Goal: Information Seeking & Learning: Learn about a topic

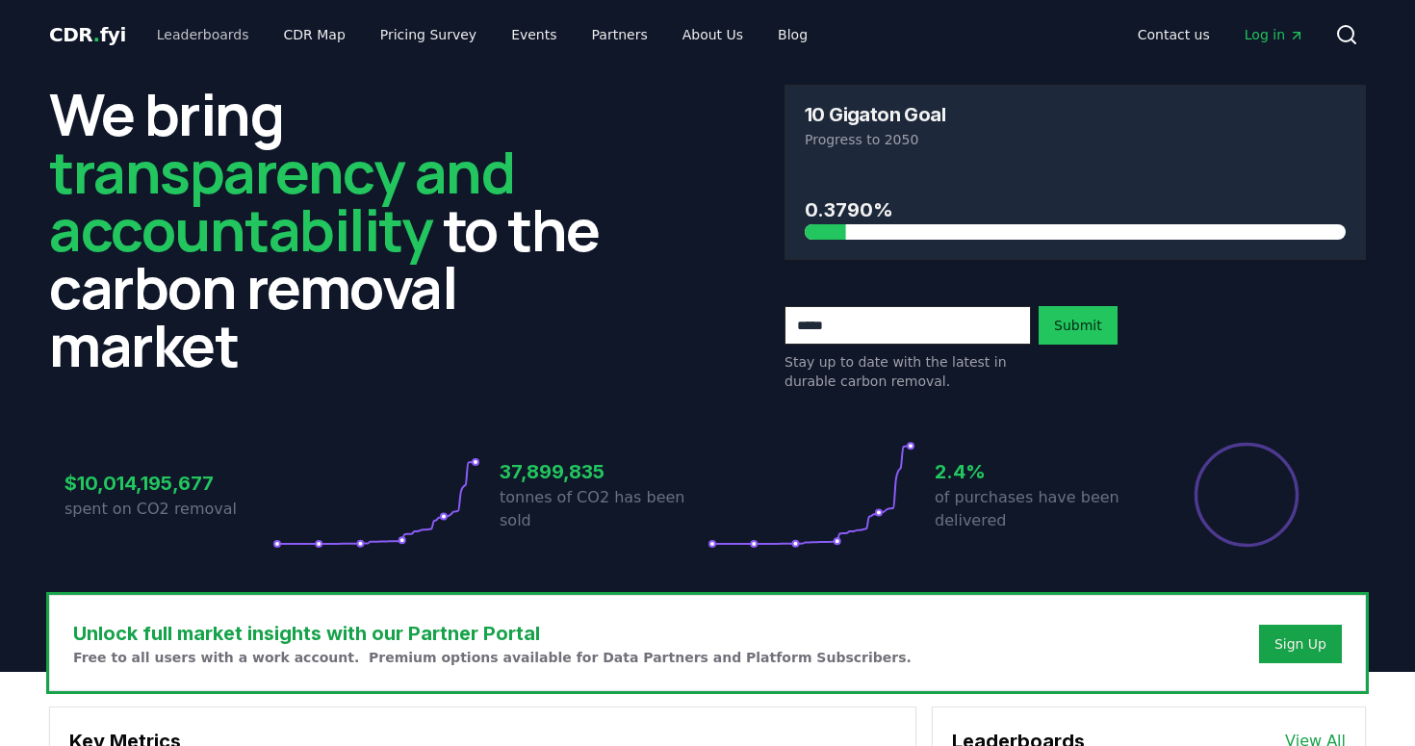
click at [194, 33] on link "Leaderboards" at bounding box center [203, 34] width 123 height 35
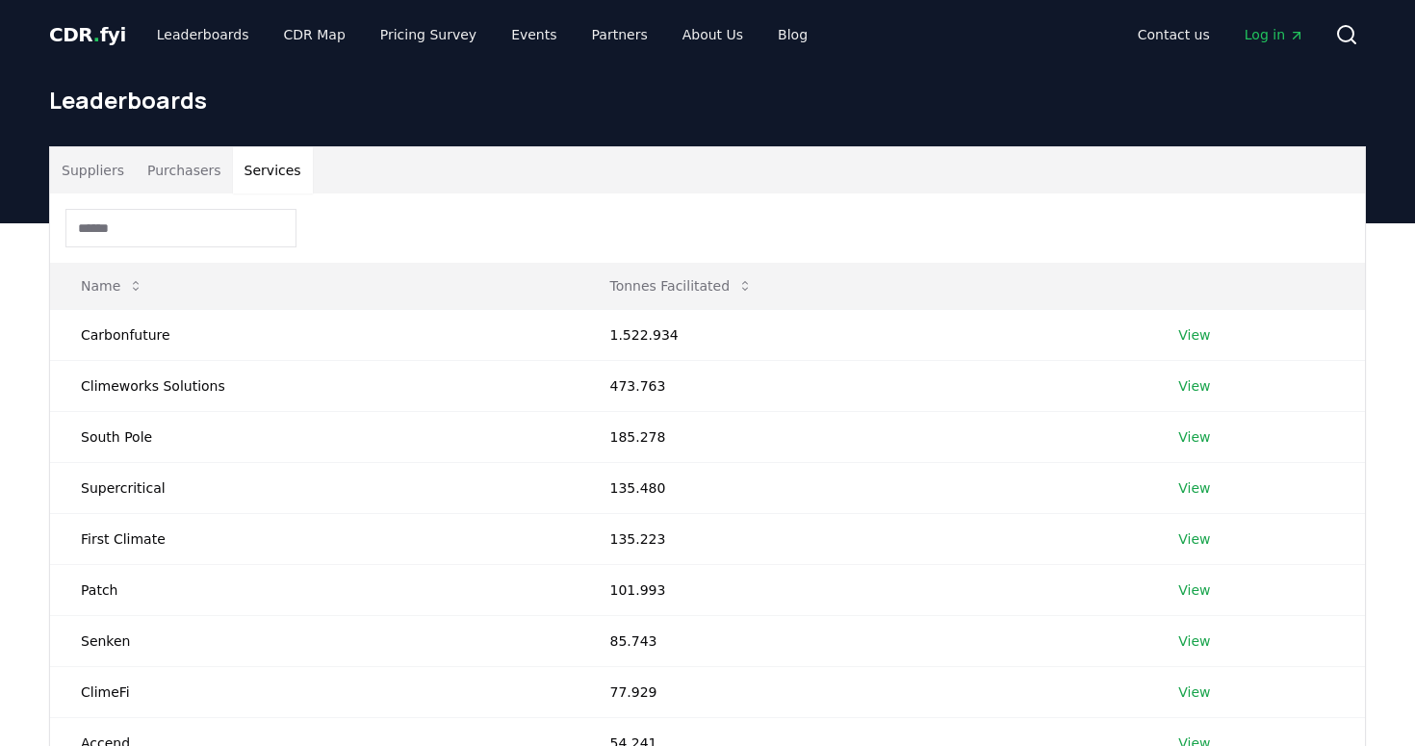
click at [270, 170] on button "Services" at bounding box center [273, 170] width 80 height 46
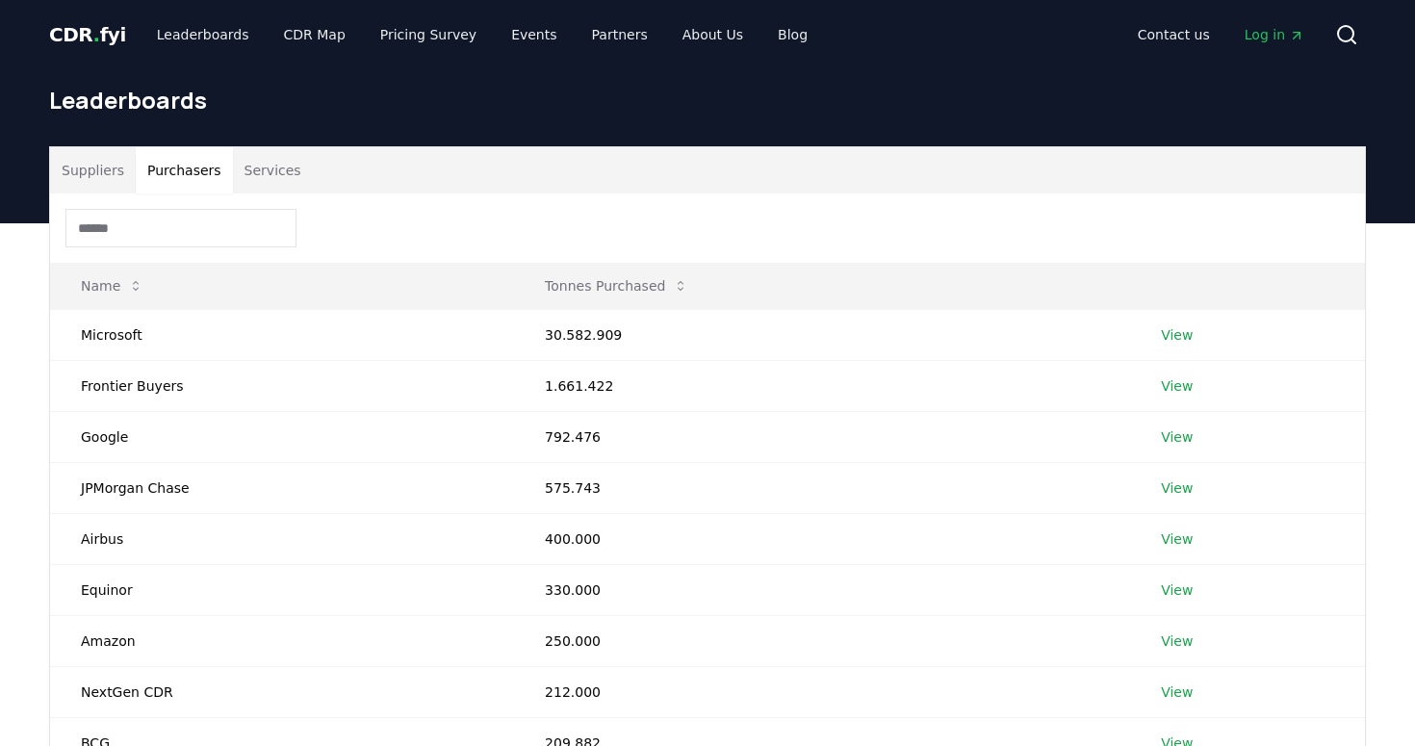
click at [186, 170] on button "Purchasers" at bounding box center [184, 170] width 97 height 46
click at [271, 169] on button "Services" at bounding box center [273, 170] width 80 height 46
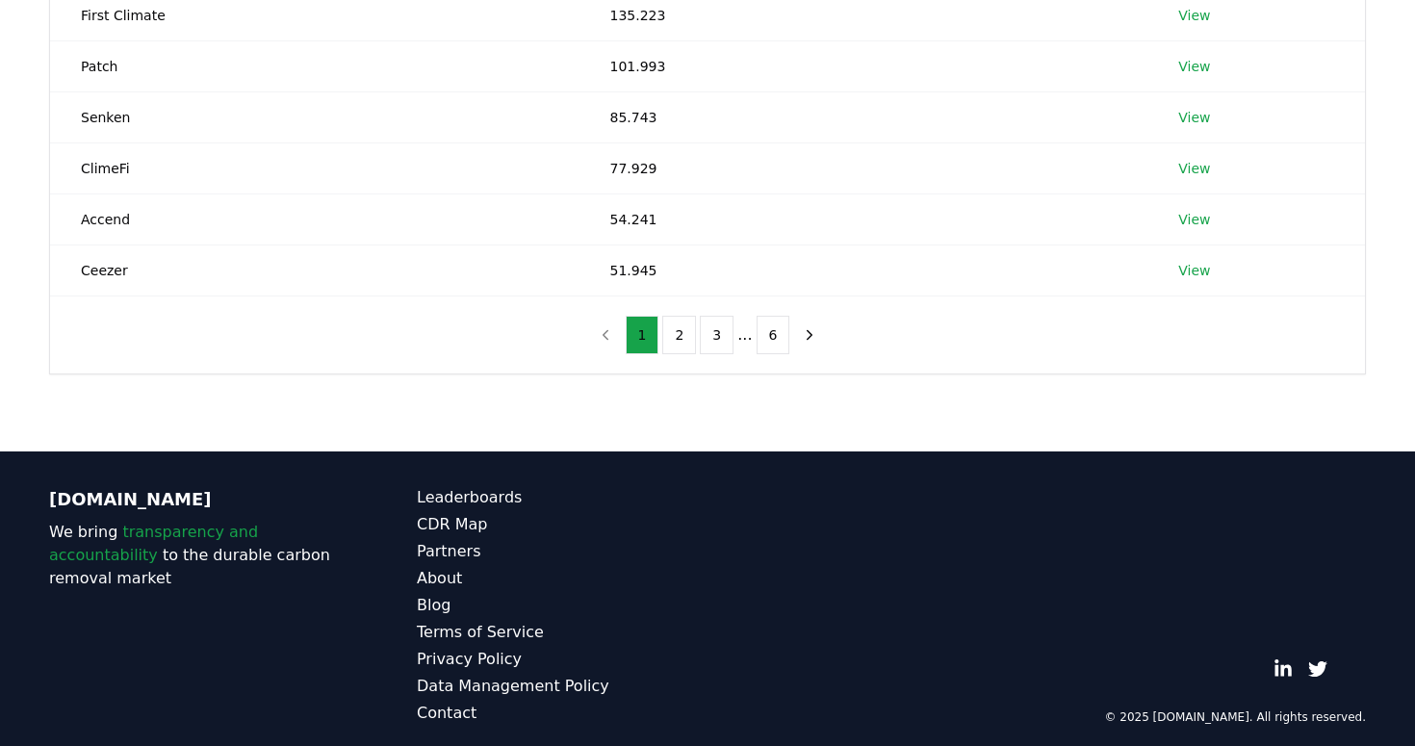
scroll to position [531, 0]
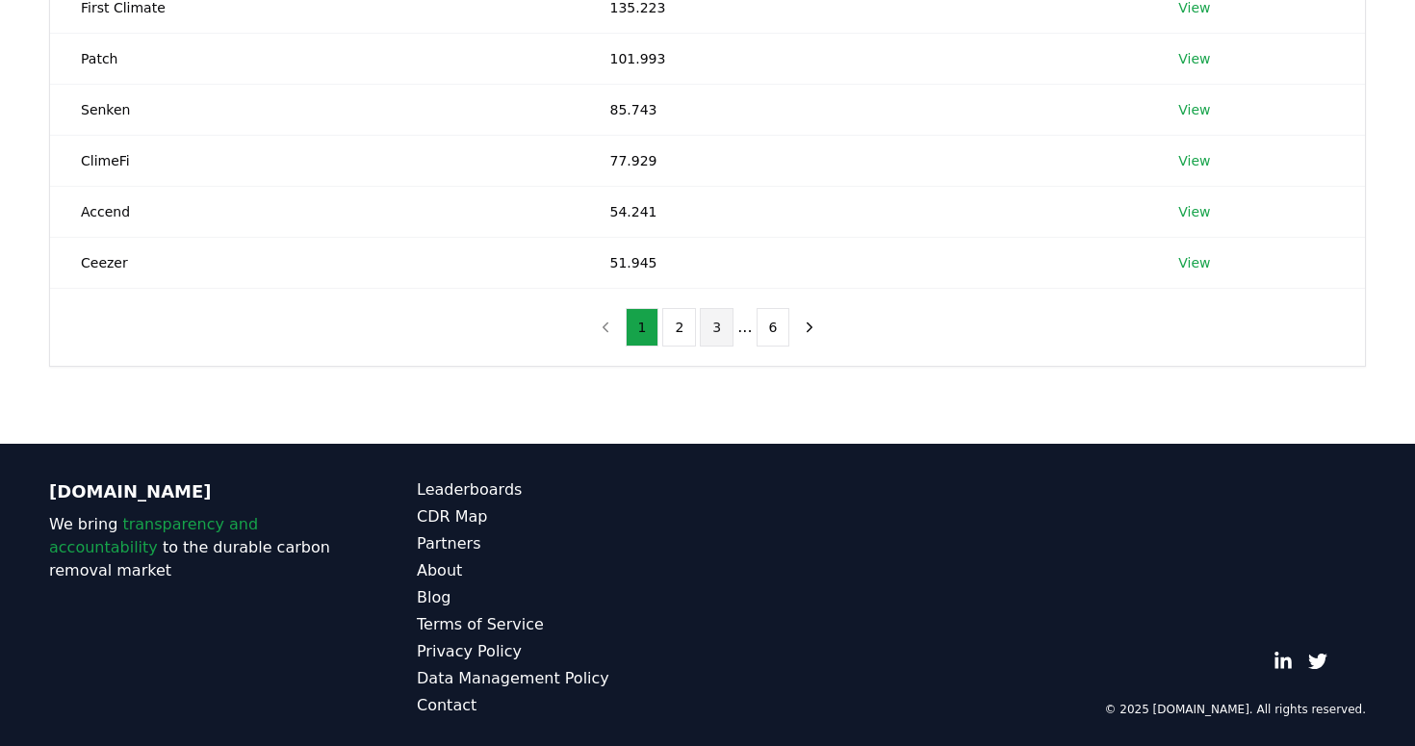
click at [717, 329] on button "3" at bounding box center [717, 327] width 34 height 39
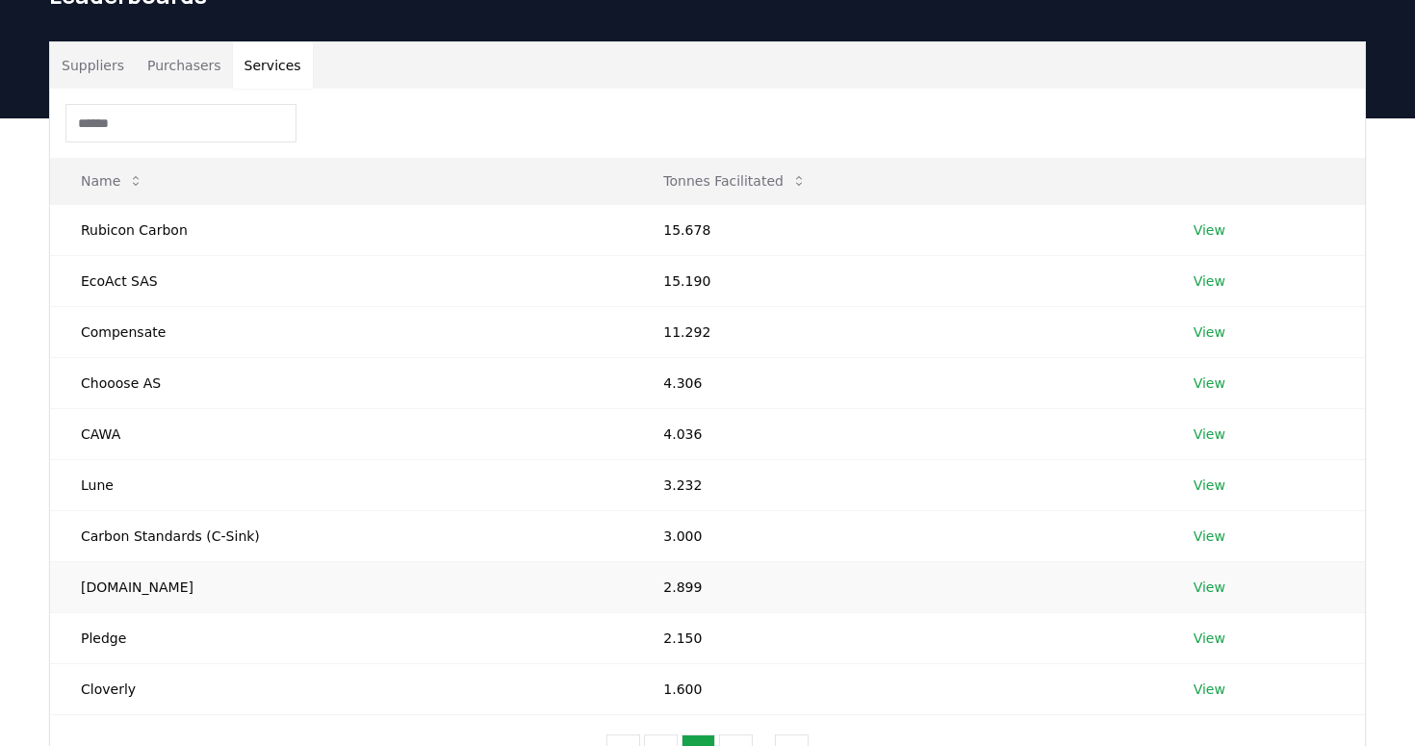
scroll to position [90, 0]
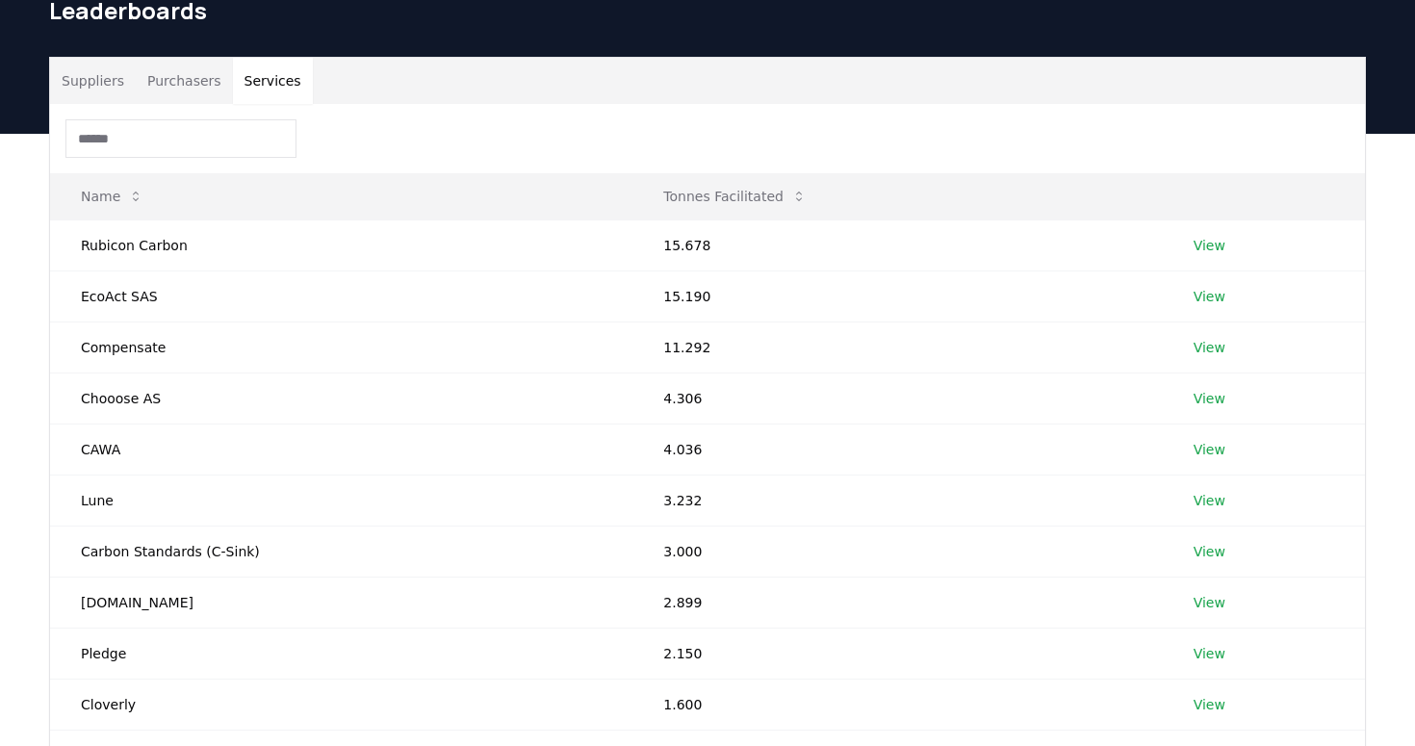
click at [91, 78] on button "Suppliers" at bounding box center [93, 81] width 86 height 46
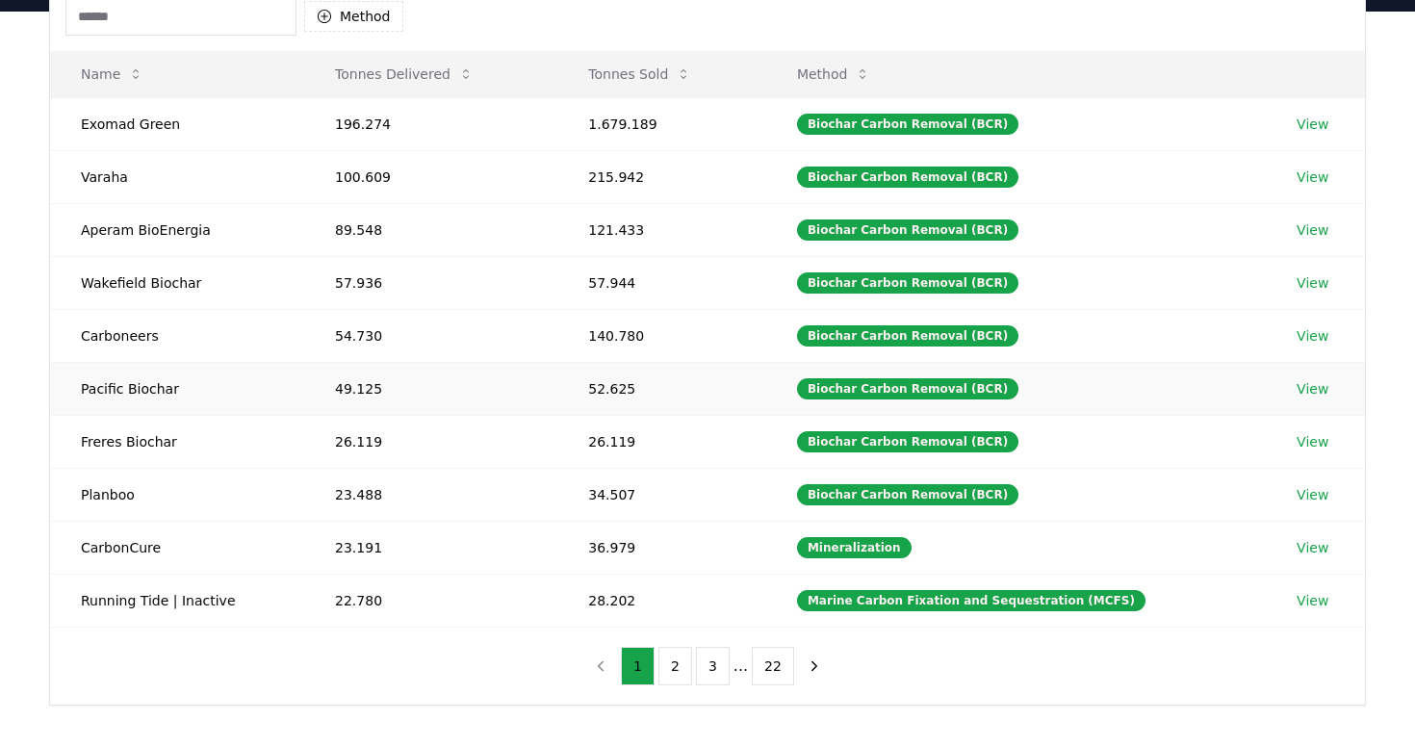
scroll to position [213, 0]
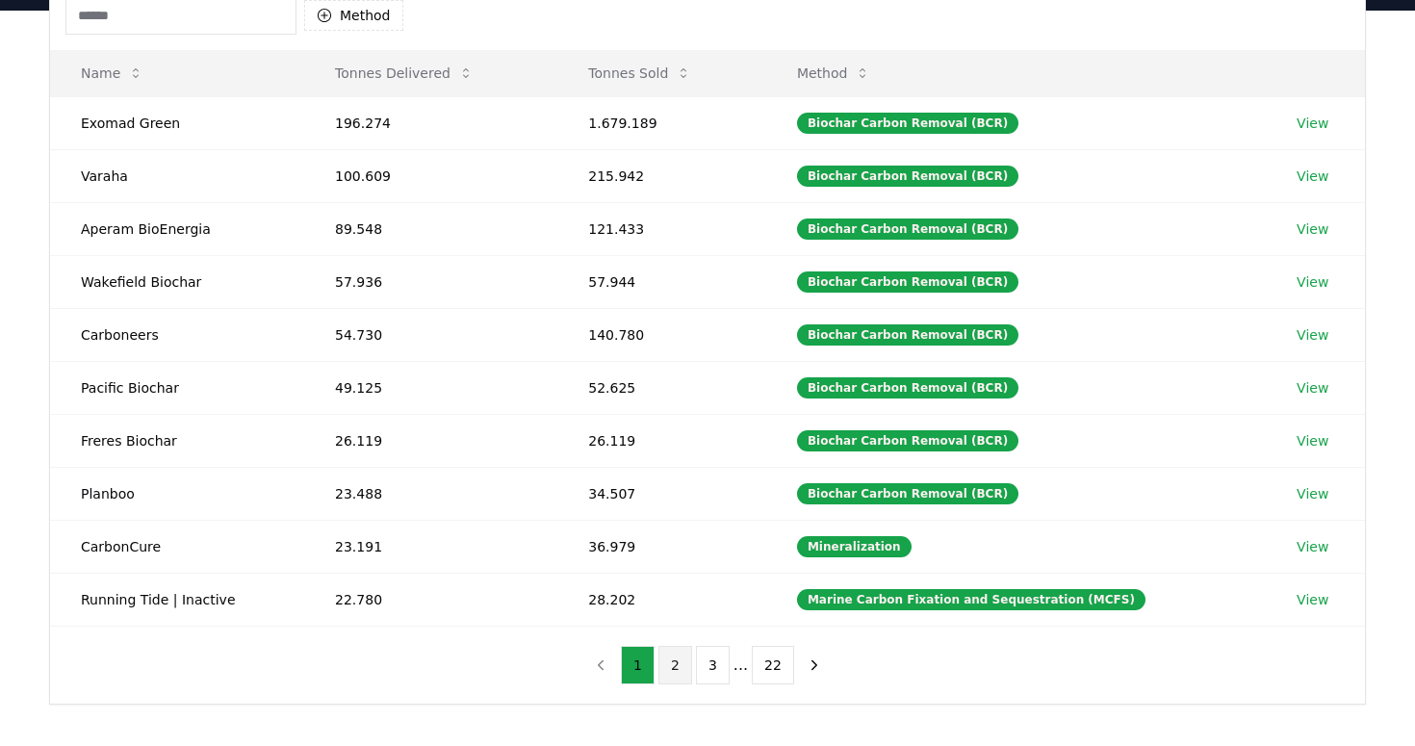
click at [674, 666] on button "2" at bounding box center [675, 665] width 34 height 39
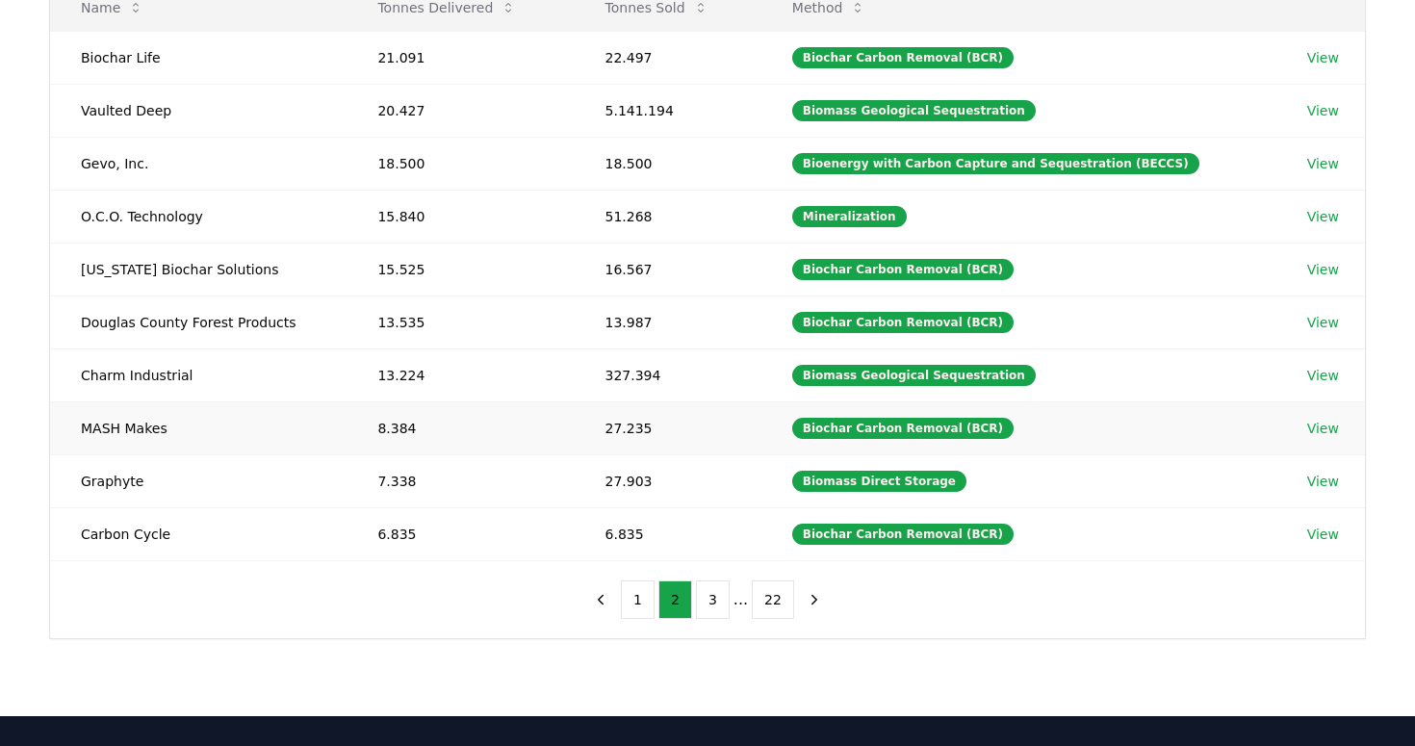
scroll to position [280, 0]
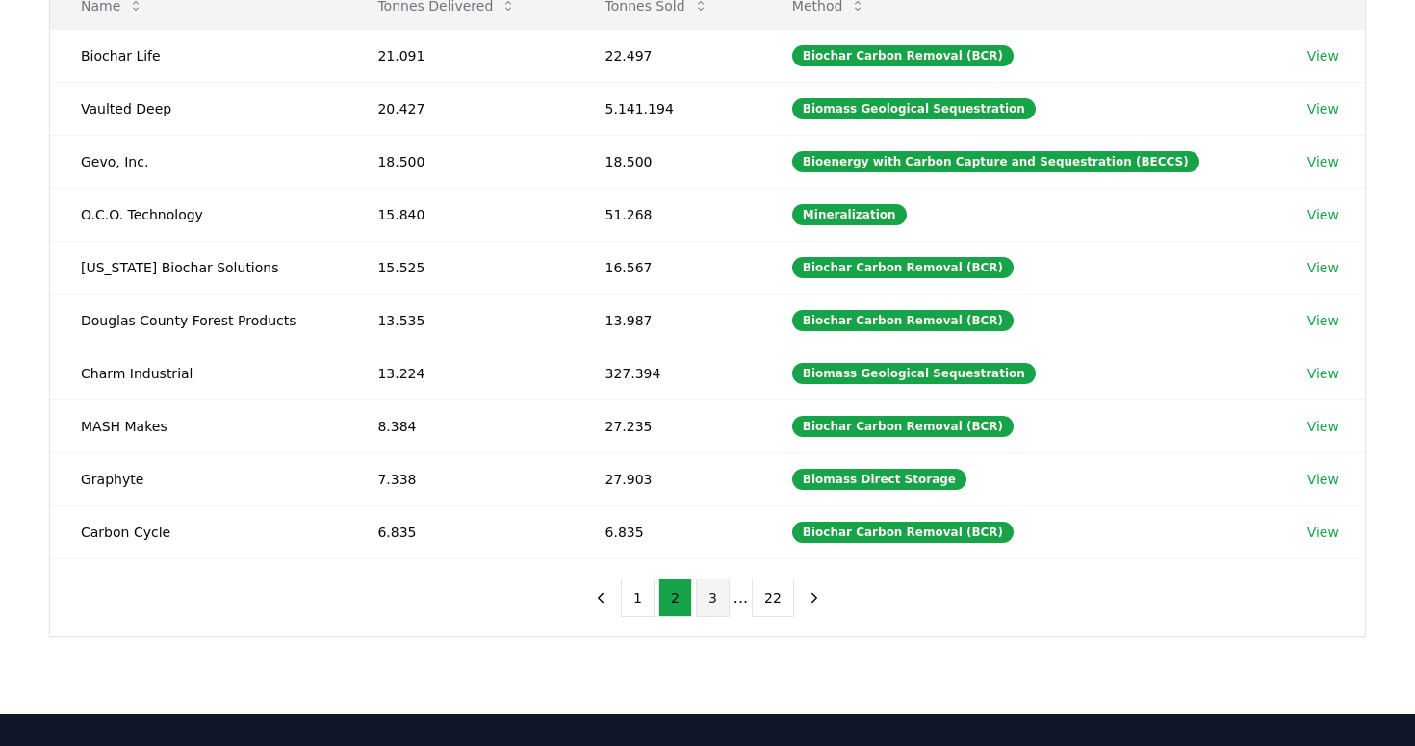
click at [713, 596] on button "3" at bounding box center [713, 598] width 34 height 39
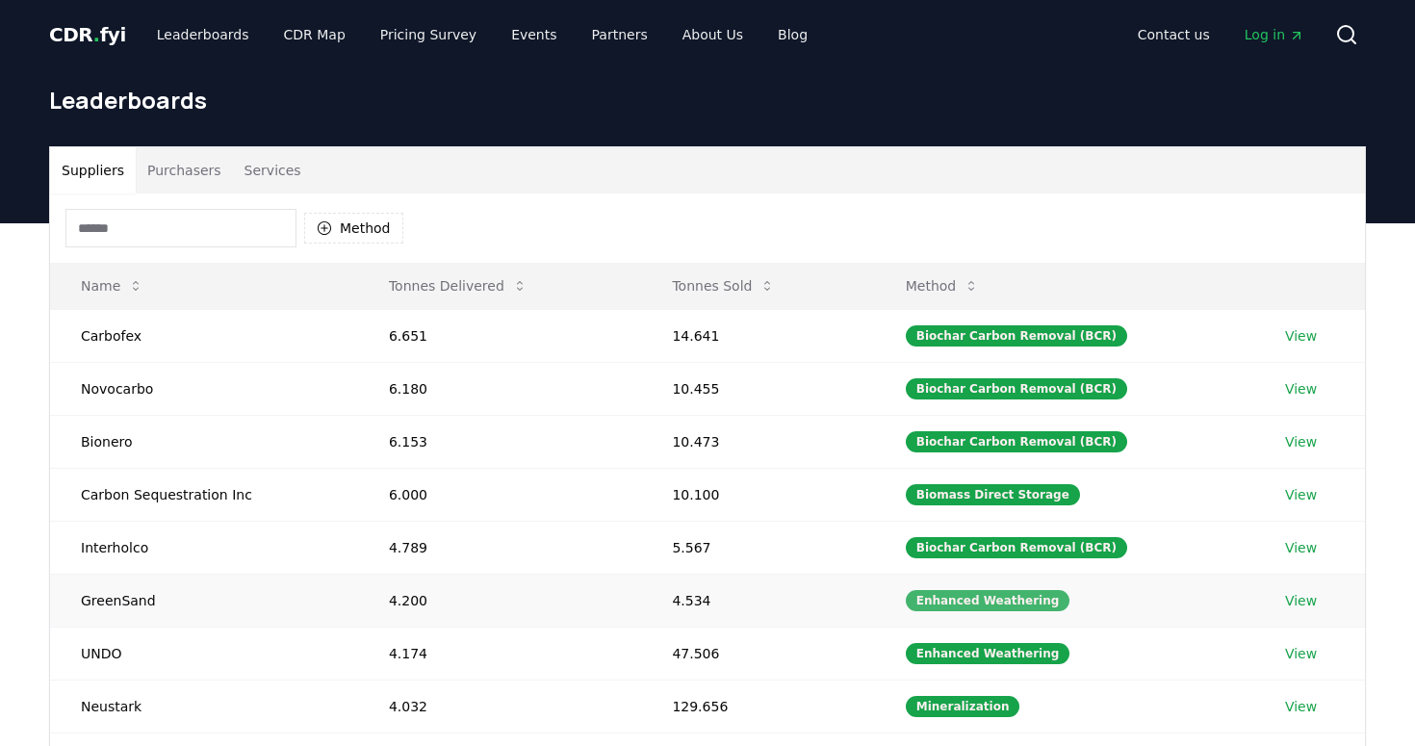
scroll to position [0, 0]
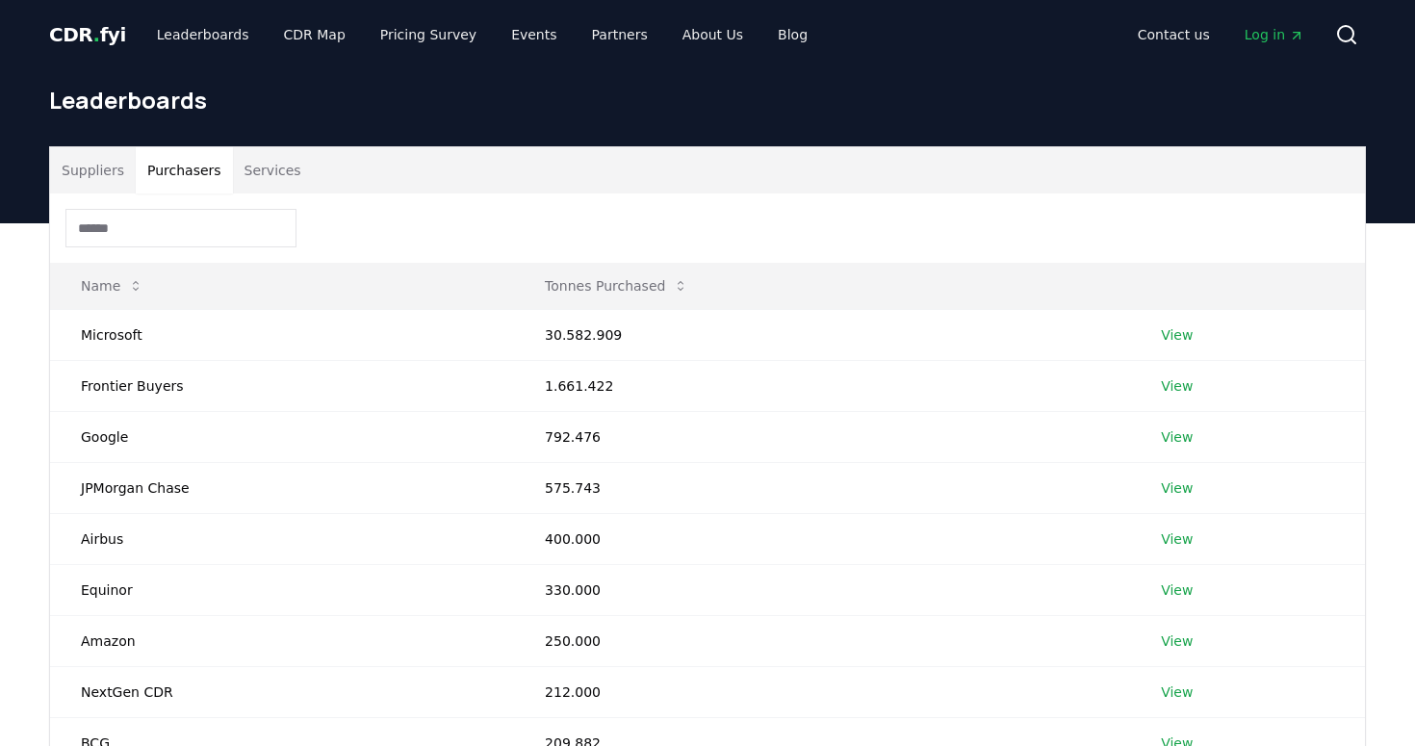
click at [178, 168] on button "Purchasers" at bounding box center [184, 170] width 97 height 46
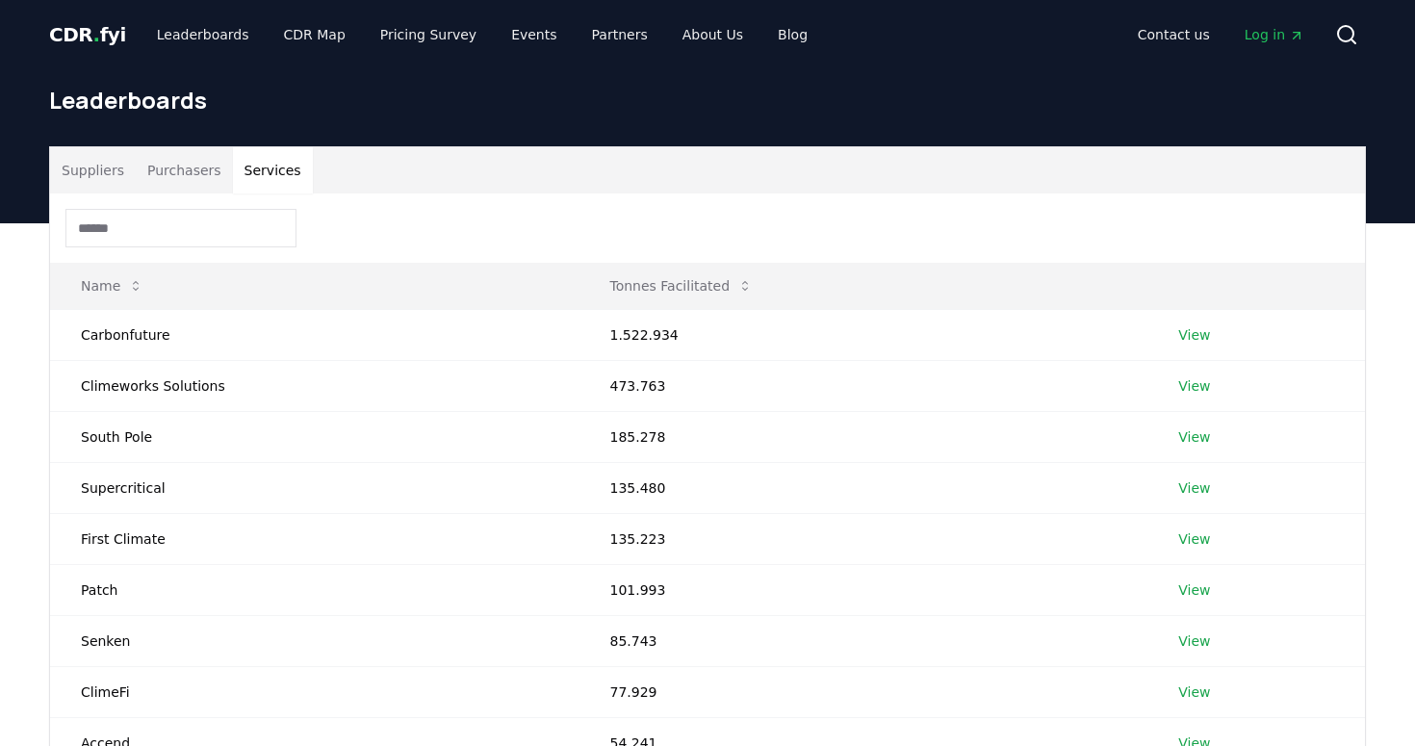
click at [269, 175] on button "Services" at bounding box center [273, 170] width 80 height 46
